Goal: Information Seeking & Learning: Learn about a topic

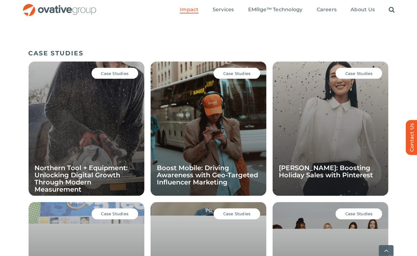
scroll to position [418, 0]
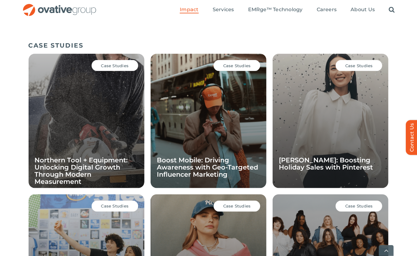
click at [366, 66] on span "Case Studies" at bounding box center [359, 65] width 28 height 5
click at [358, 67] on span "Case Studies" at bounding box center [359, 65] width 28 height 5
click at [330, 113] on div "Case Studies Ann Taylor: Boosting Holiday Sales with Pinterest" at bounding box center [331, 121] width 116 height 134
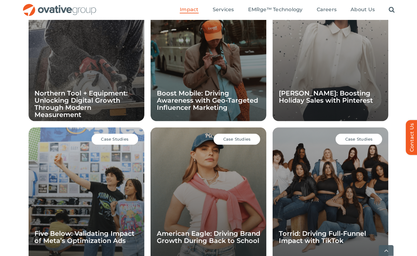
scroll to position [538, 0]
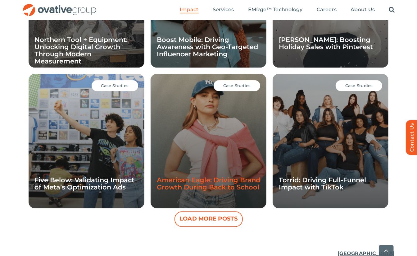
click at [220, 185] on link "American Eagle: Driving Brand Growth During Back to School" at bounding box center [208, 183] width 103 height 15
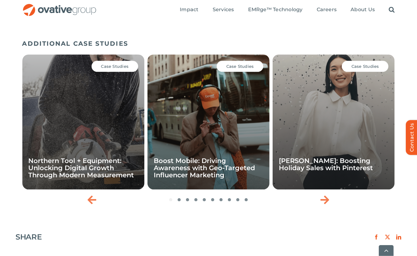
scroll to position [874, 0]
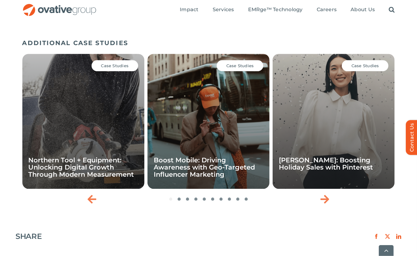
click at [242, 60] on div "Case Studies" at bounding box center [240, 65] width 47 height 11
click at [222, 132] on div "Case Studies Boost Mobile: Driving Awareness with Geo-Targeted Influencer Marke…" at bounding box center [208, 121] width 122 height 135
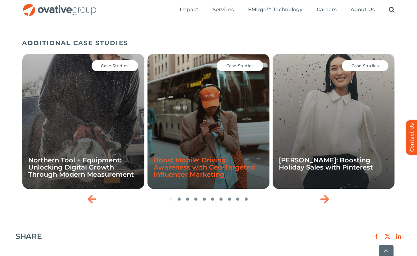
click at [208, 164] on link "Boost Mobile: Driving Awareness with Geo-Targeted Influencer Marketing" at bounding box center [204, 167] width 101 height 22
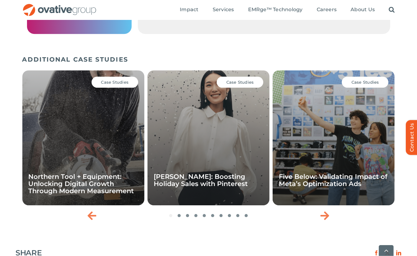
scroll to position [885, 0]
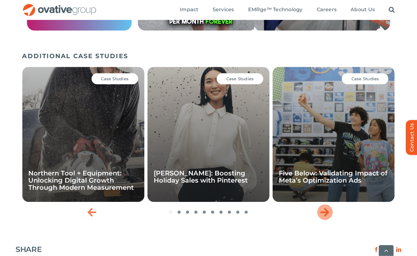
click at [328, 215] on icon "Next slide" at bounding box center [324, 212] width 9 height 10
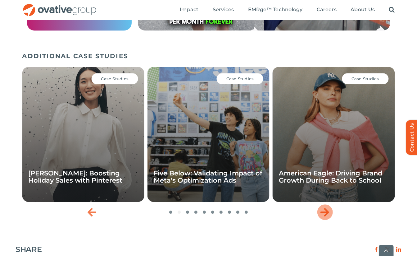
click at [328, 215] on icon "Next slide" at bounding box center [324, 212] width 9 height 10
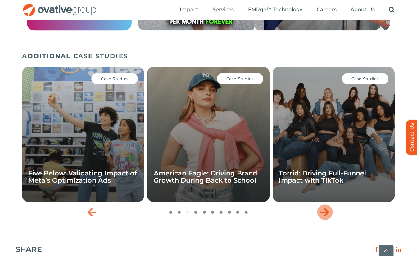
click at [328, 215] on icon "Next slide" at bounding box center [324, 212] width 9 height 10
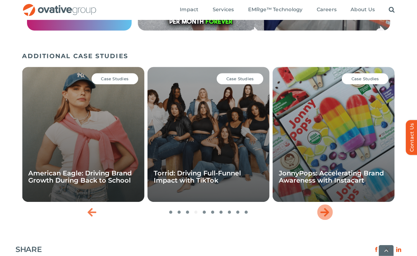
click at [328, 215] on icon "Next slide" at bounding box center [324, 212] width 9 height 10
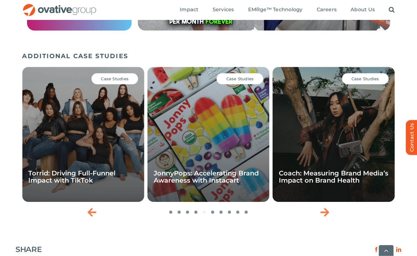
click at [249, 79] on span "Case Studies" at bounding box center [240, 78] width 28 height 5
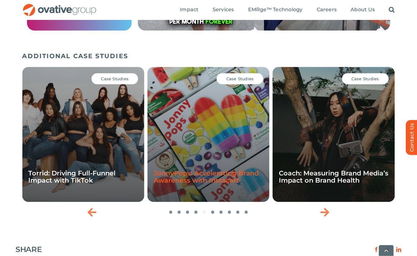
click at [225, 178] on link "JonnyPops: Accelerating Brand Awareness with Instacart" at bounding box center [206, 176] width 105 height 15
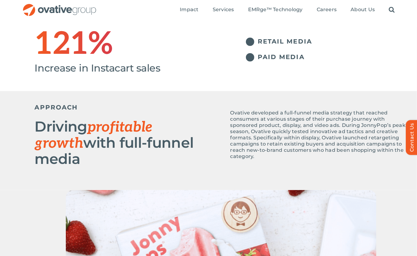
scroll to position [179, 0]
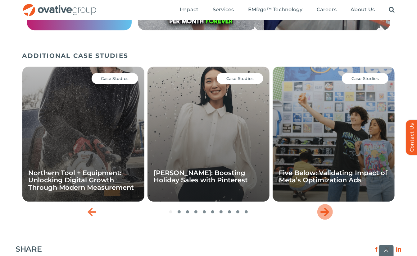
click at [324, 214] on icon "Next slide" at bounding box center [324, 211] width 9 height 10
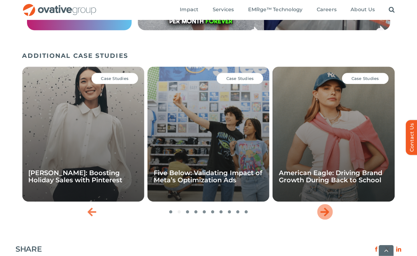
click at [324, 214] on icon "Next slide" at bounding box center [324, 211] width 9 height 10
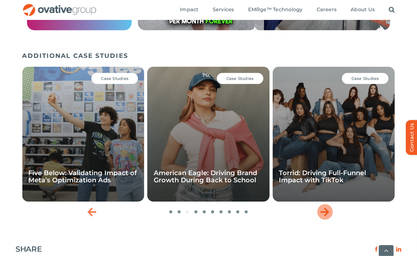
click at [324, 214] on icon "Next slide" at bounding box center [324, 211] width 9 height 10
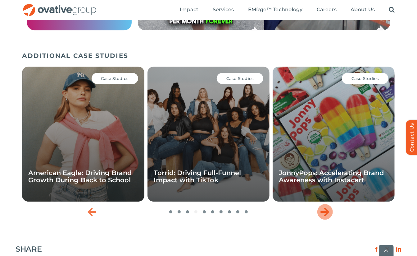
click at [324, 214] on icon "Next slide" at bounding box center [324, 211] width 9 height 10
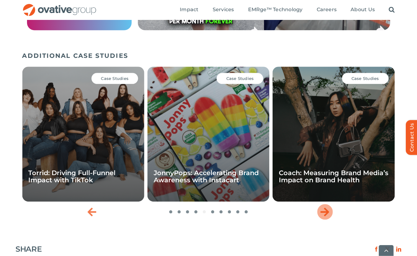
click at [324, 214] on icon "Next slide" at bounding box center [324, 211] width 9 height 10
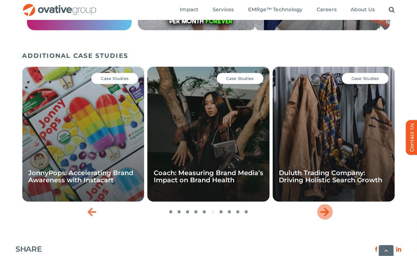
click at [324, 214] on icon "Next slide" at bounding box center [324, 211] width 9 height 10
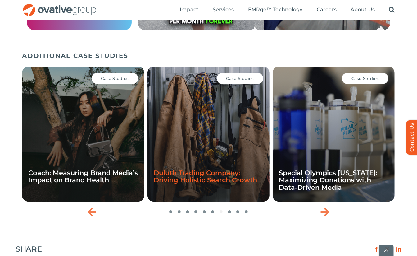
click at [237, 178] on link "Duluth Trading Company: Driving Holistic Search Growth" at bounding box center [205, 176] width 103 height 15
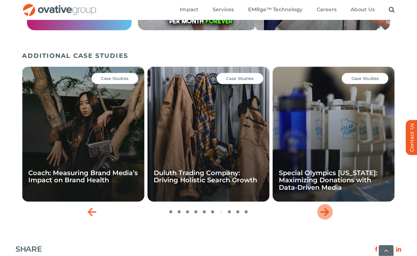
click at [325, 214] on icon "Next slide" at bounding box center [324, 211] width 9 height 10
click at [325, 212] on icon "Next slide" at bounding box center [324, 211] width 9 height 10
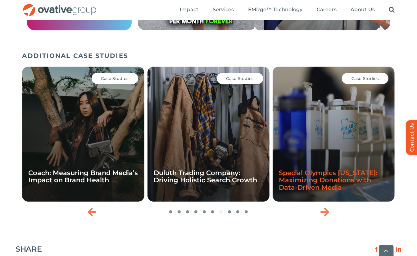
click at [313, 183] on link "Special Olympics [US_STATE]: Maximizing Donations with Data-Driven Media" at bounding box center [328, 180] width 98 height 22
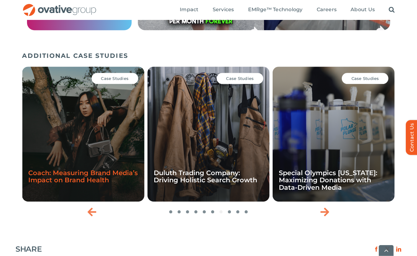
click at [74, 182] on link "Coach: Measuring Brand Media’s Impact on Brand Health" at bounding box center [83, 176] width 110 height 15
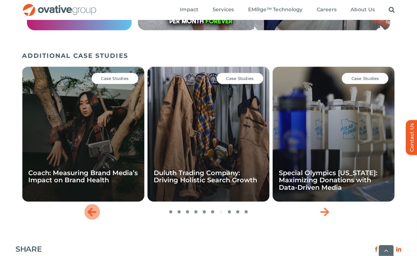
click at [91, 214] on icon "Previous slide" at bounding box center [92, 211] width 9 height 10
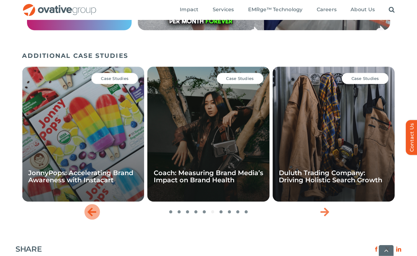
click at [91, 214] on icon "Previous slide" at bounding box center [92, 211] width 9 height 10
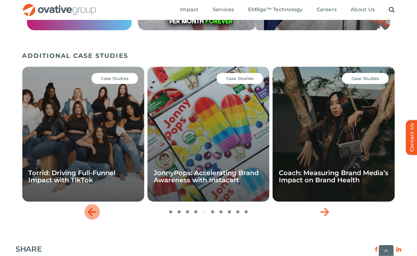
click at [91, 214] on icon "Previous slide" at bounding box center [92, 211] width 9 height 10
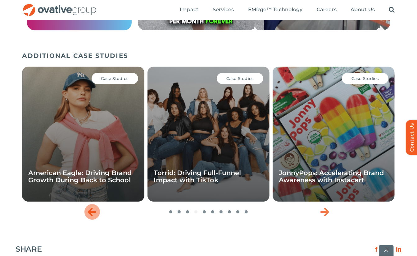
click at [91, 214] on icon "Previous slide" at bounding box center [92, 211] width 9 height 10
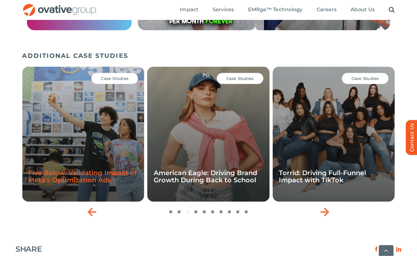
click at [103, 183] on link "Five Below: Validating Impact of Meta’s Optimization Ads" at bounding box center [82, 176] width 109 height 15
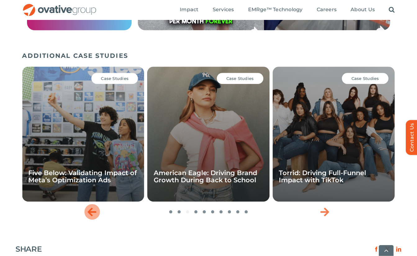
click at [89, 211] on icon "Previous slide" at bounding box center [92, 211] width 9 height 10
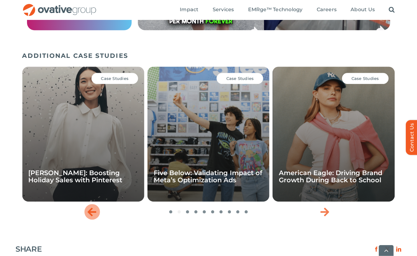
click at [89, 211] on icon "Previous slide" at bounding box center [92, 211] width 9 height 10
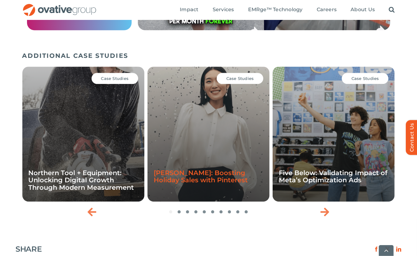
click at [190, 182] on link "[PERSON_NAME]: Boosting Holiday Sales with Pinterest" at bounding box center [201, 176] width 94 height 15
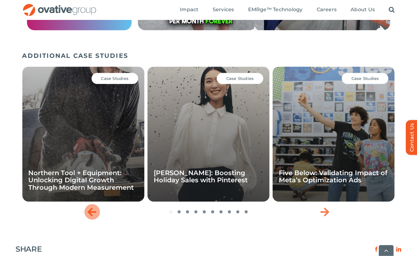
click at [88, 214] on icon "Previous slide" at bounding box center [92, 211] width 9 height 10
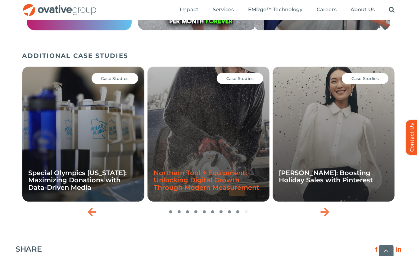
click at [177, 191] on link "Northern Tool + Equipment: Unlocking Digital Growth Through Modern Measurement" at bounding box center [207, 180] width 106 height 22
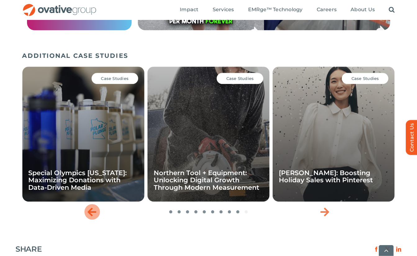
click at [89, 215] on icon "Previous slide" at bounding box center [92, 211] width 9 height 10
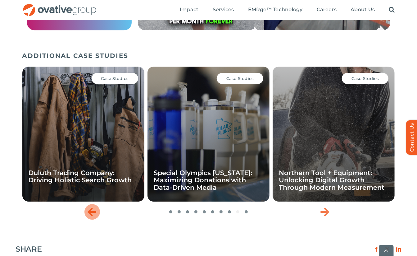
click at [89, 215] on icon "Previous slide" at bounding box center [92, 211] width 9 height 10
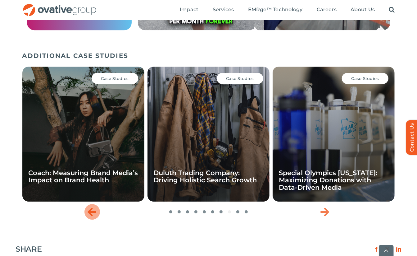
click at [89, 215] on icon "Previous slide" at bounding box center [92, 211] width 9 height 10
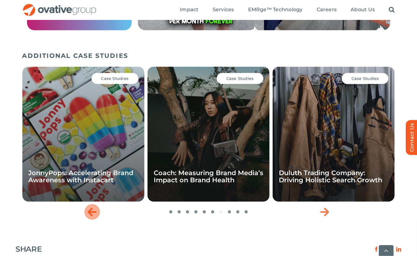
click at [93, 212] on icon "Previous slide" at bounding box center [92, 211] width 9 height 10
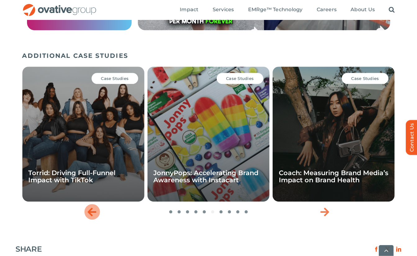
click at [93, 212] on icon "Previous slide" at bounding box center [92, 211] width 9 height 10
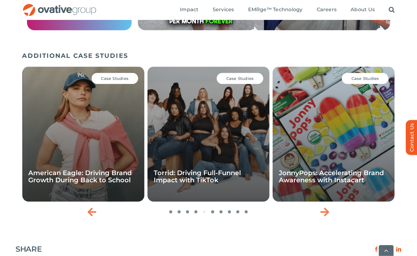
click at [246, 82] on div "Case Studies" at bounding box center [240, 78] width 47 height 11
click at [209, 175] on link "Torrid: Driving Full-Funnel Impact with TikTok" at bounding box center [197, 176] width 87 height 15
click at [91, 211] on icon "Previous slide" at bounding box center [92, 211] width 9 height 10
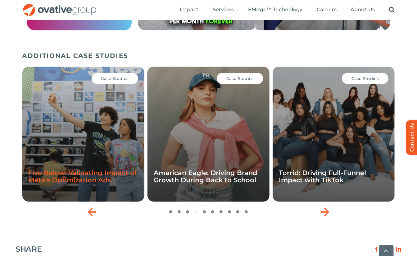
click at [86, 179] on link "Five Below: Validating Impact of Meta’s Optimization Ads" at bounding box center [83, 176] width 109 height 15
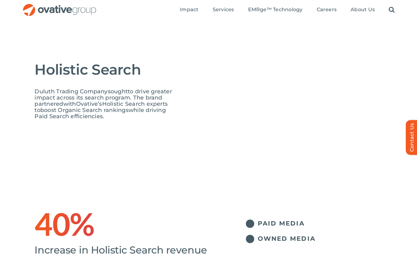
scroll to position [42, 0]
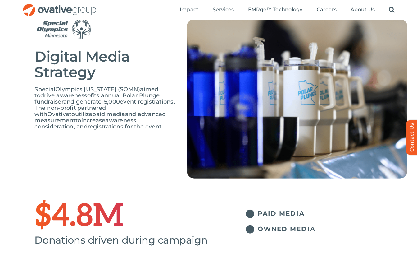
scroll to position [39, 0]
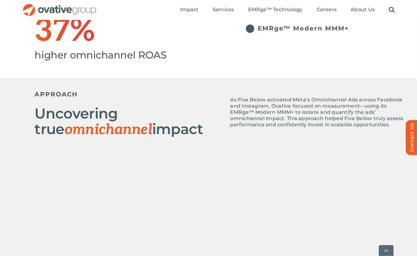
scroll to position [224, 0]
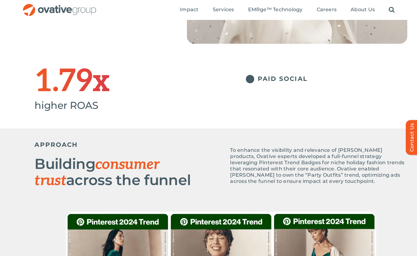
scroll to position [140, 0]
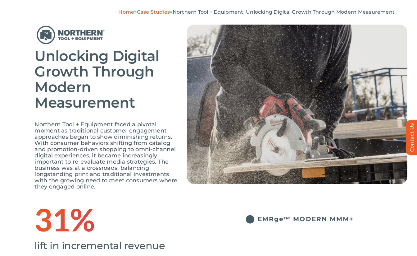
scroll to position [33, 0]
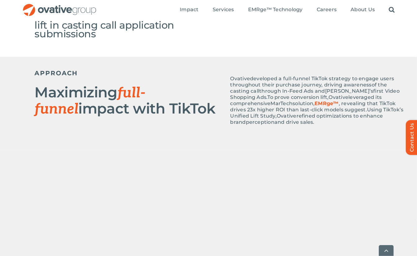
scroll to position [253, 0]
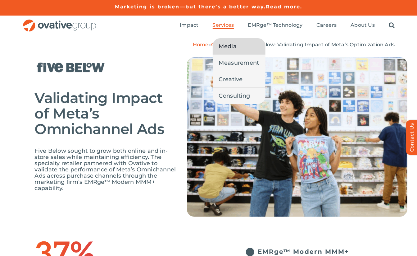
click at [227, 47] on span "Media" at bounding box center [228, 46] width 18 height 9
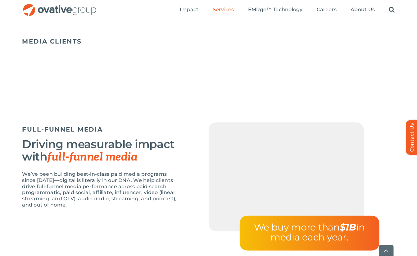
scroll to position [448, 0]
